Goal: Navigation & Orientation: Find specific page/section

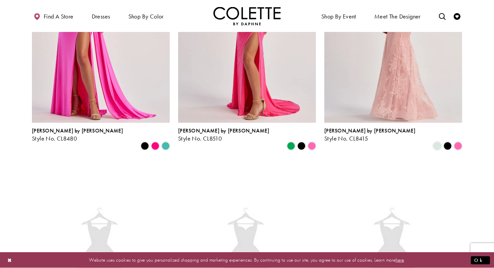
scroll to position [426, 0]
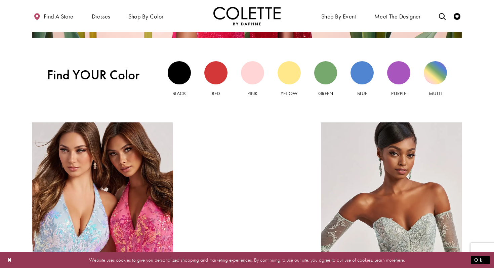
scroll to position [631, 0]
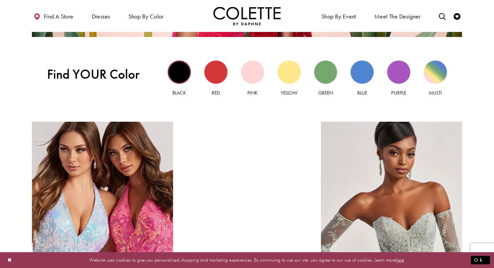
click at [182, 66] on div "Black view" at bounding box center [179, 71] width 23 height 23
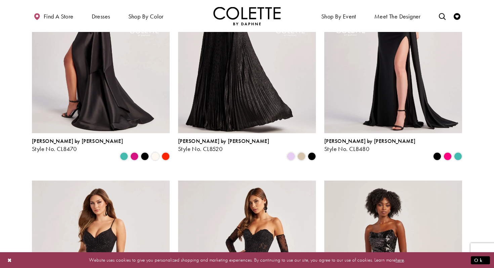
scroll to position [160, 0]
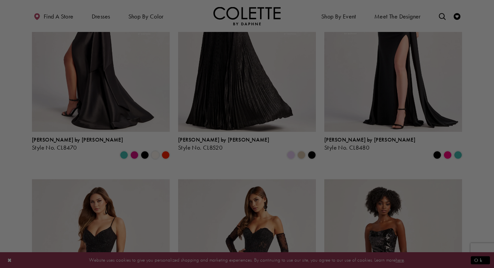
click at [10, 127] on div at bounding box center [249, 135] width 499 height 270
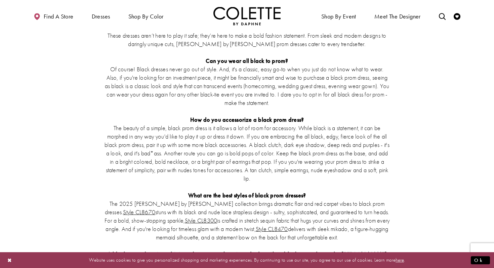
scroll to position [1426, 0]
